Goal: Navigation & Orientation: Find specific page/section

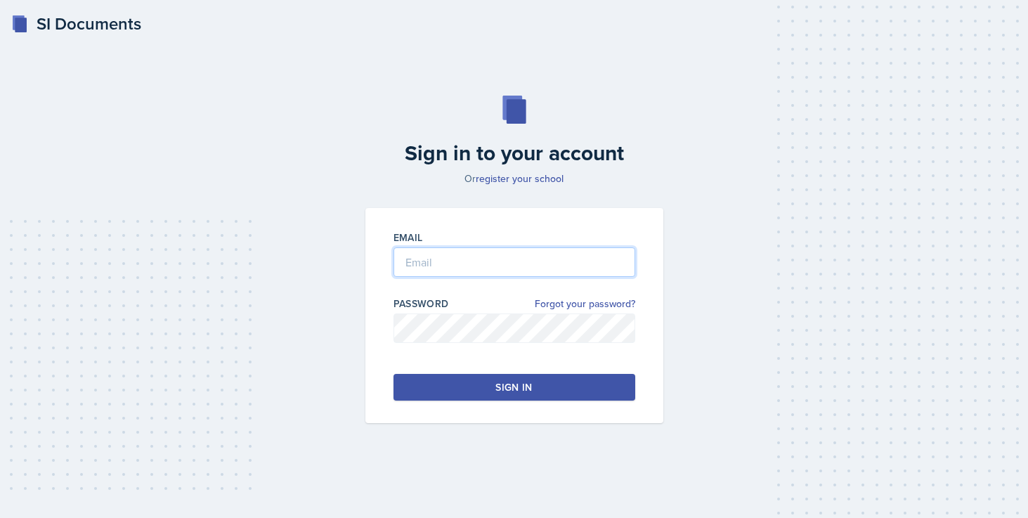
type input "[EMAIL_ADDRESS][DOMAIN_NAME]"
click at [447, 382] on button "Sign in" at bounding box center [514, 387] width 242 height 27
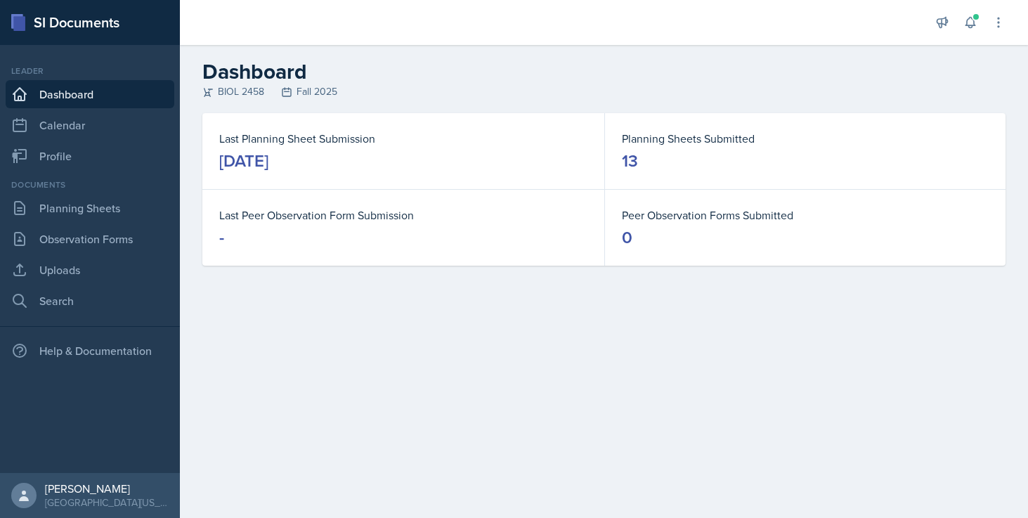
click at [1000, 34] on div at bounding box center [998, 22] width 14 height 25
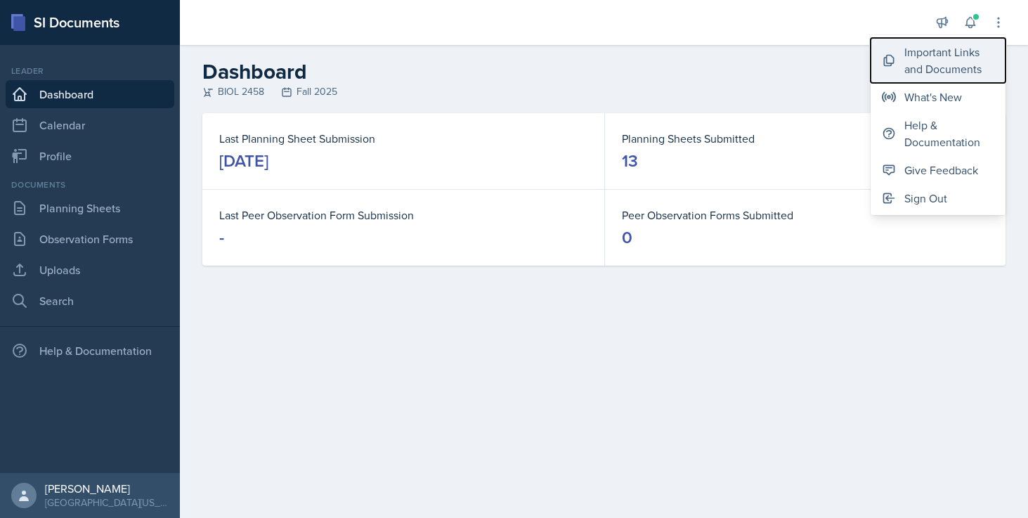
click at [929, 75] on div "Important Links and Documents" at bounding box center [949, 61] width 90 height 34
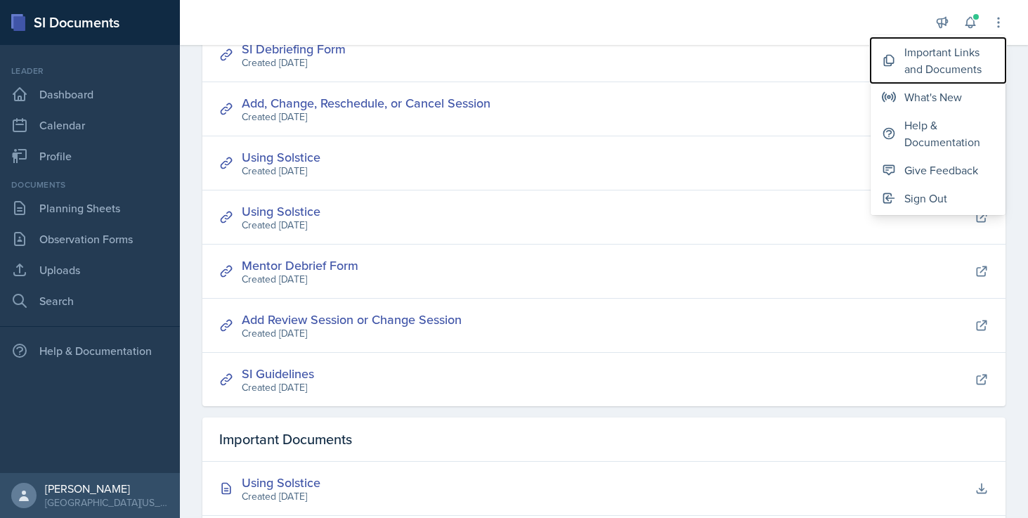
scroll to position [115, 0]
click at [436, 107] on link "Add, Change, Reschedule, or Cancel Session" at bounding box center [366, 102] width 249 height 18
